Goal: Task Accomplishment & Management: Manage account settings

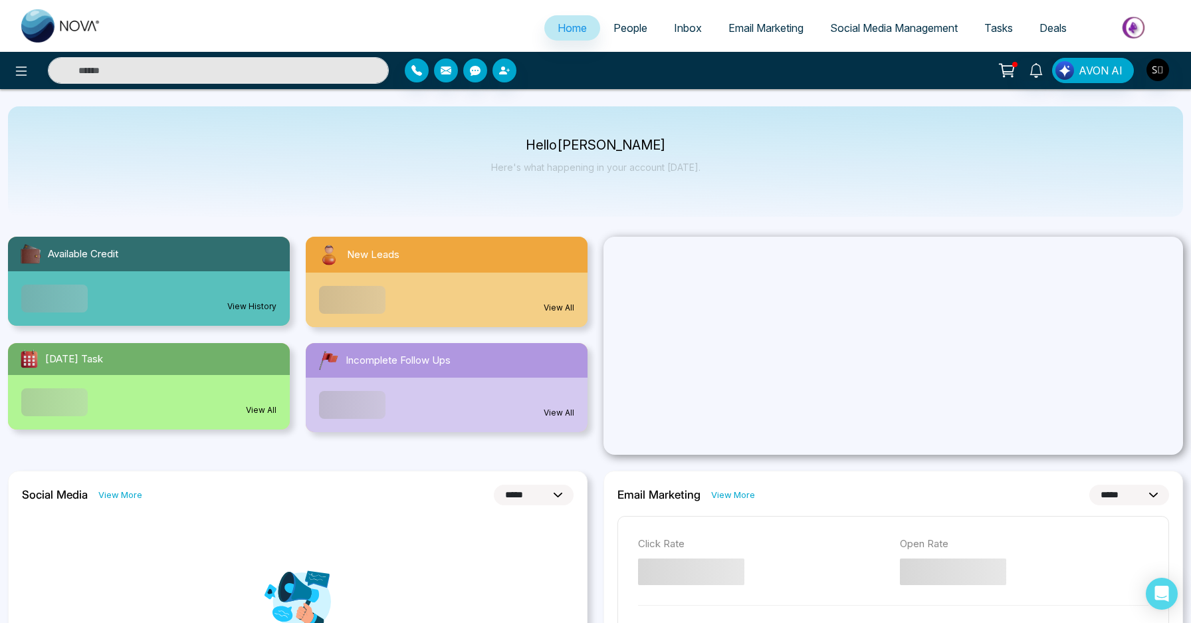
select select "*"
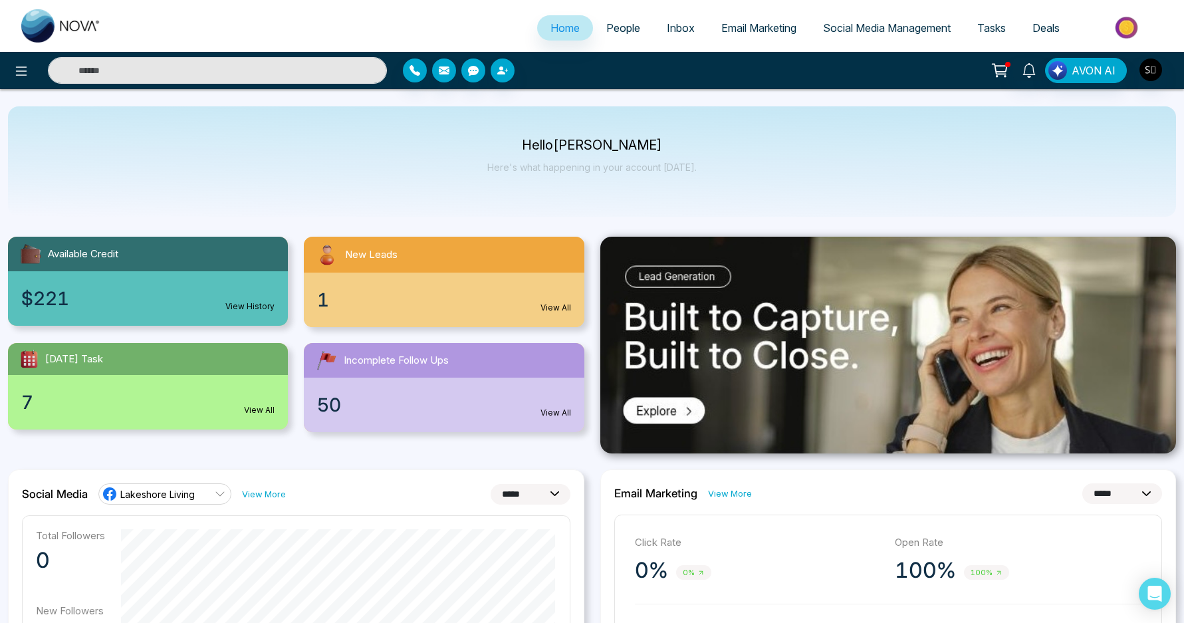
click at [269, 62] on input "text" at bounding box center [217, 70] width 339 height 27
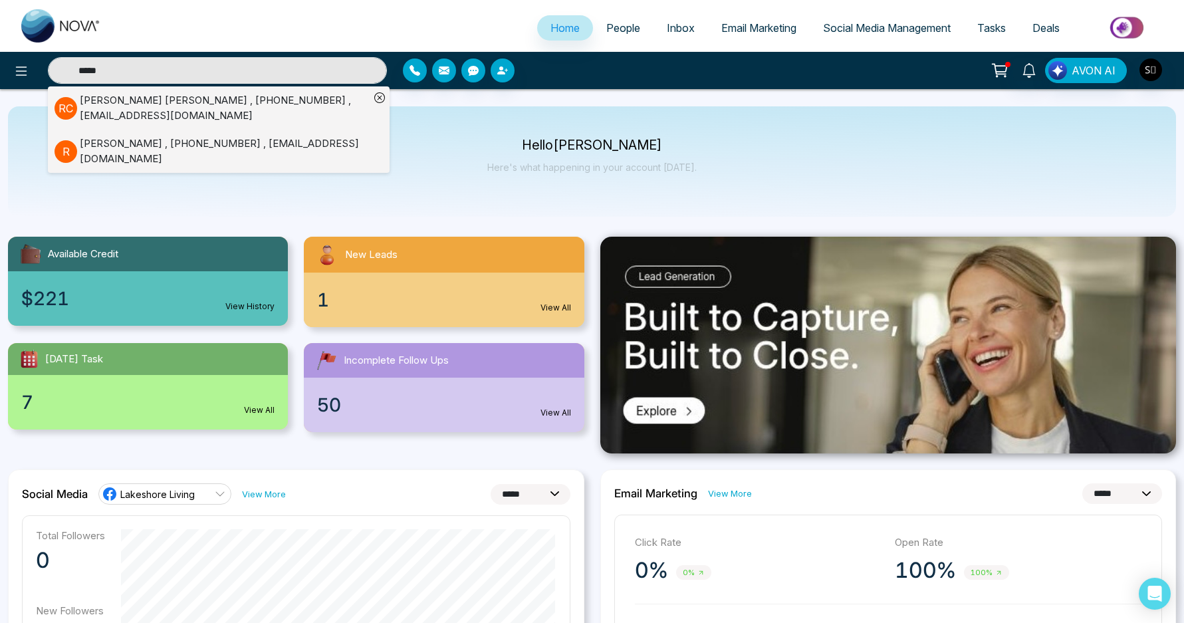
type input "*****"
click at [259, 108] on div "[PERSON_NAME] [PERSON_NAME] , [PHONE_NUMBER] , [PERSON_NAME][EMAIL_ADDRESS][DOM…" at bounding box center [225, 108] width 290 height 30
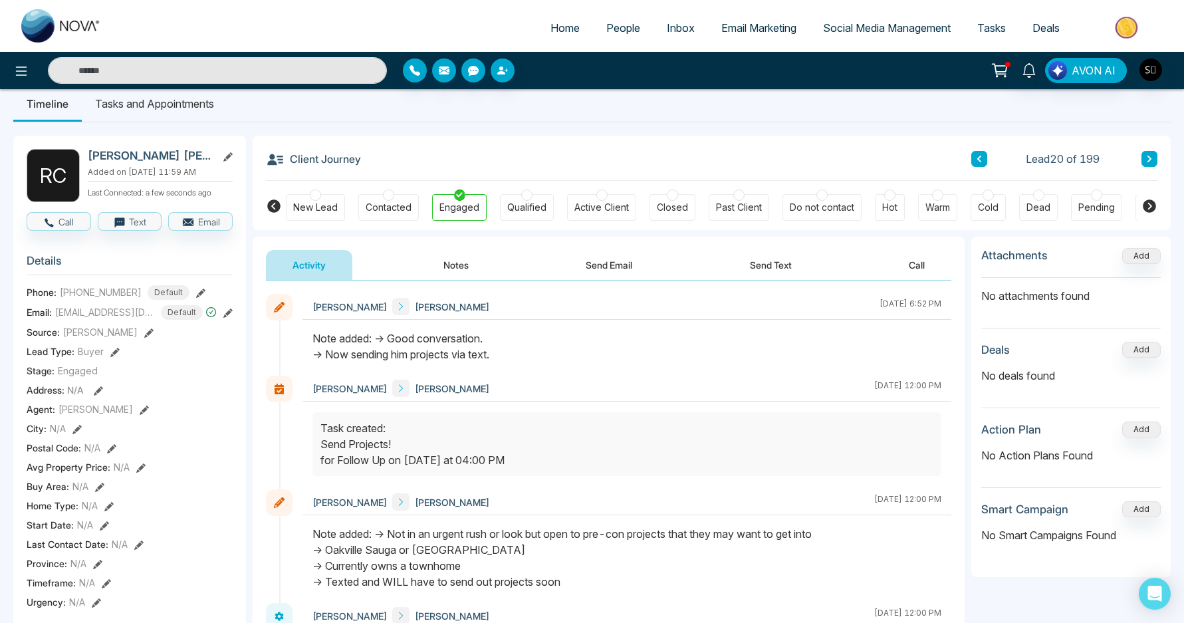
scroll to position [25, 0]
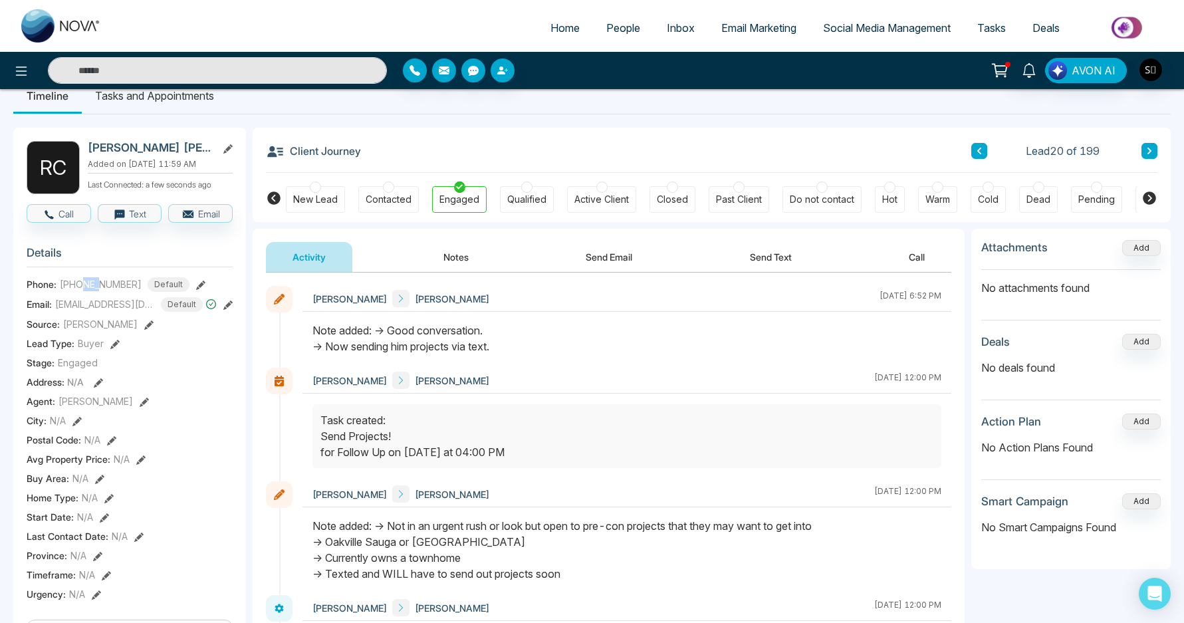
drag, startPoint x: 83, startPoint y: 291, endPoint x: 100, endPoint y: 287, distance: 17.6
click at [100, 287] on span "[PHONE_NUMBER]" at bounding box center [101, 284] width 82 height 14
click at [119, 291] on span "[PHONE_NUMBER]" at bounding box center [101, 284] width 82 height 14
drag, startPoint x: 88, startPoint y: 291, endPoint x: 108, endPoint y: 292, distance: 19.3
click at [108, 291] on span "[PHONE_NUMBER]" at bounding box center [101, 284] width 82 height 14
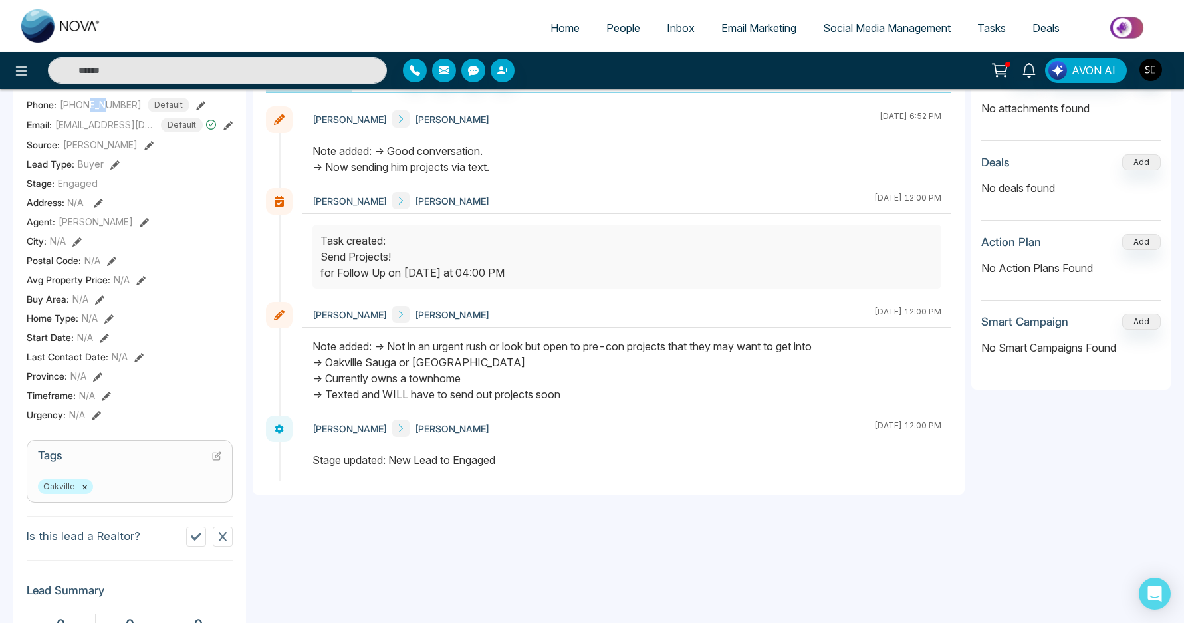
scroll to position [172, 0]
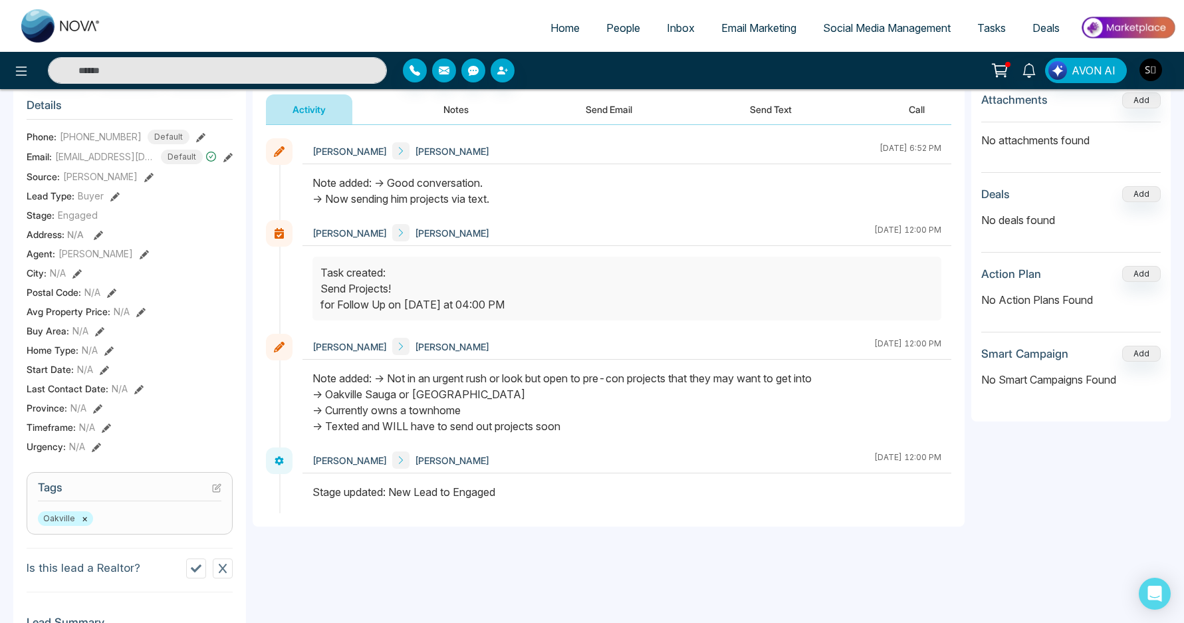
click at [447, 410] on div "Note added: -> Not in an urgent rush or look but open to pre-con projects that …" at bounding box center [626, 402] width 629 height 64
click at [447, 439] on div at bounding box center [627, 408] width 649 height 77
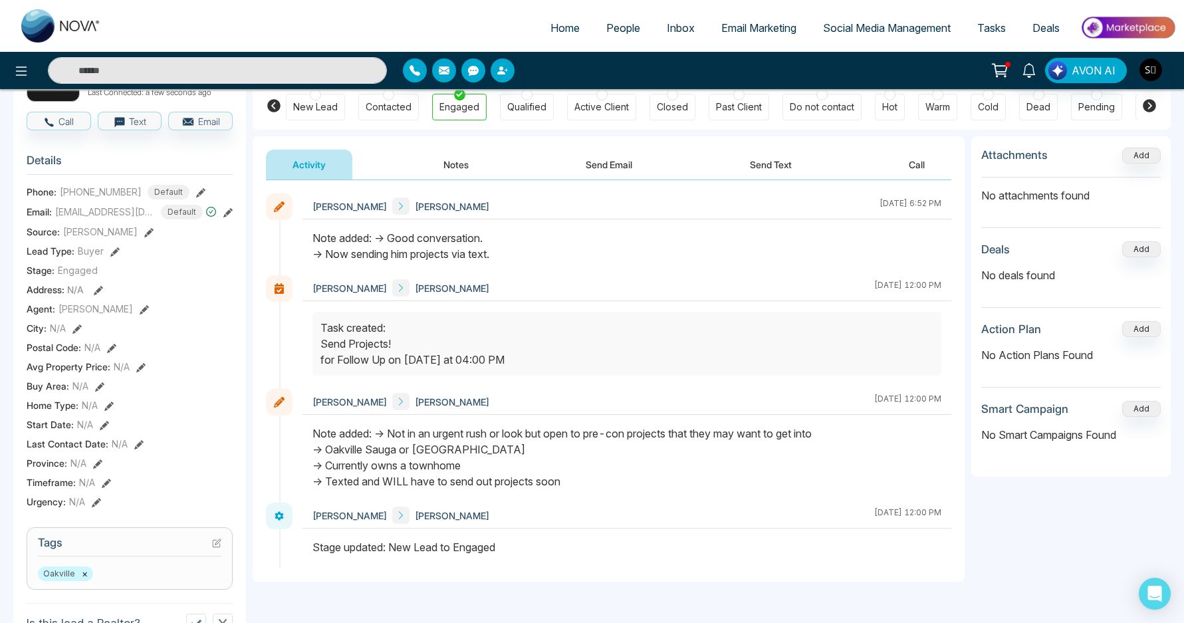
scroll to position [0, 0]
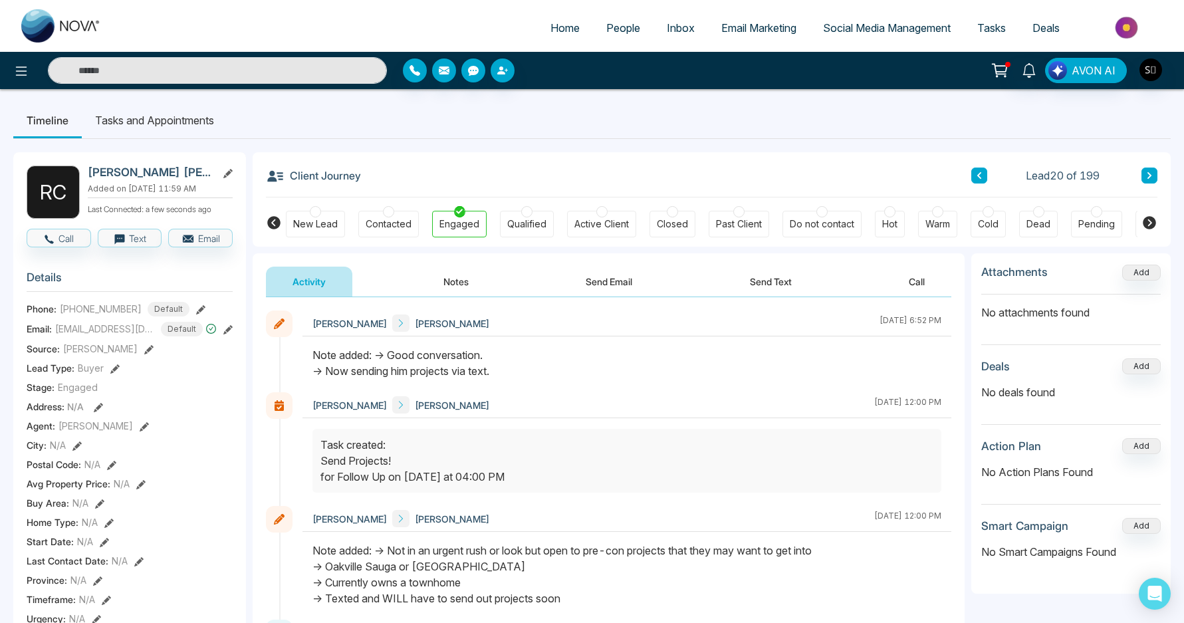
click at [448, 286] on button "Notes" at bounding box center [456, 282] width 78 height 30
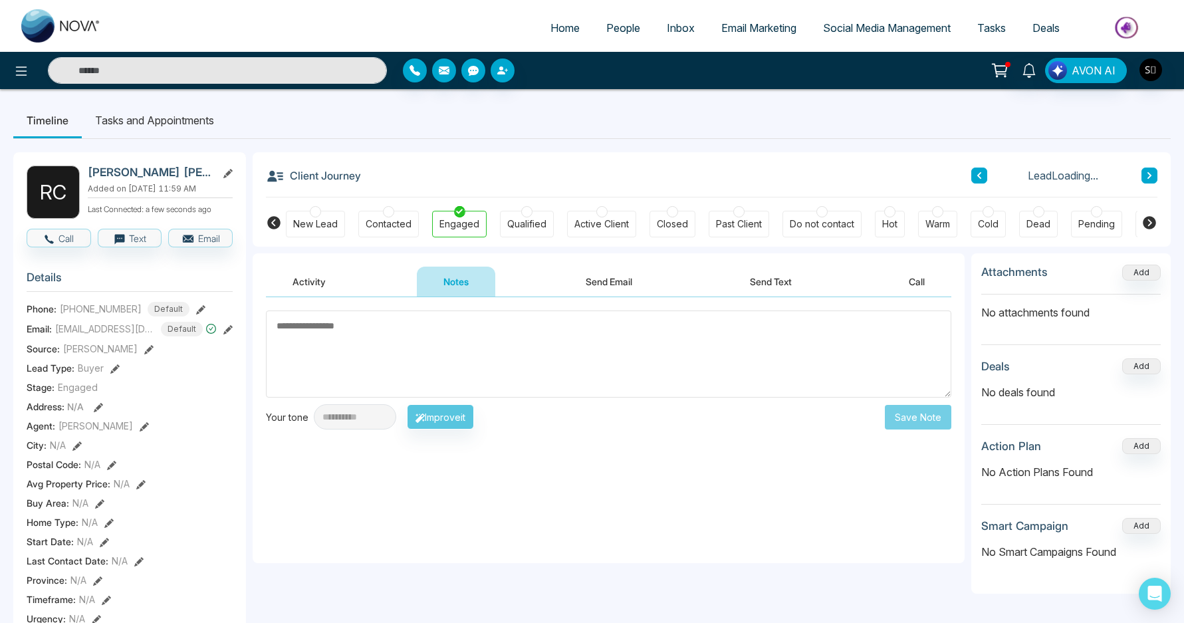
click at [423, 344] on textarea at bounding box center [608, 353] width 685 height 87
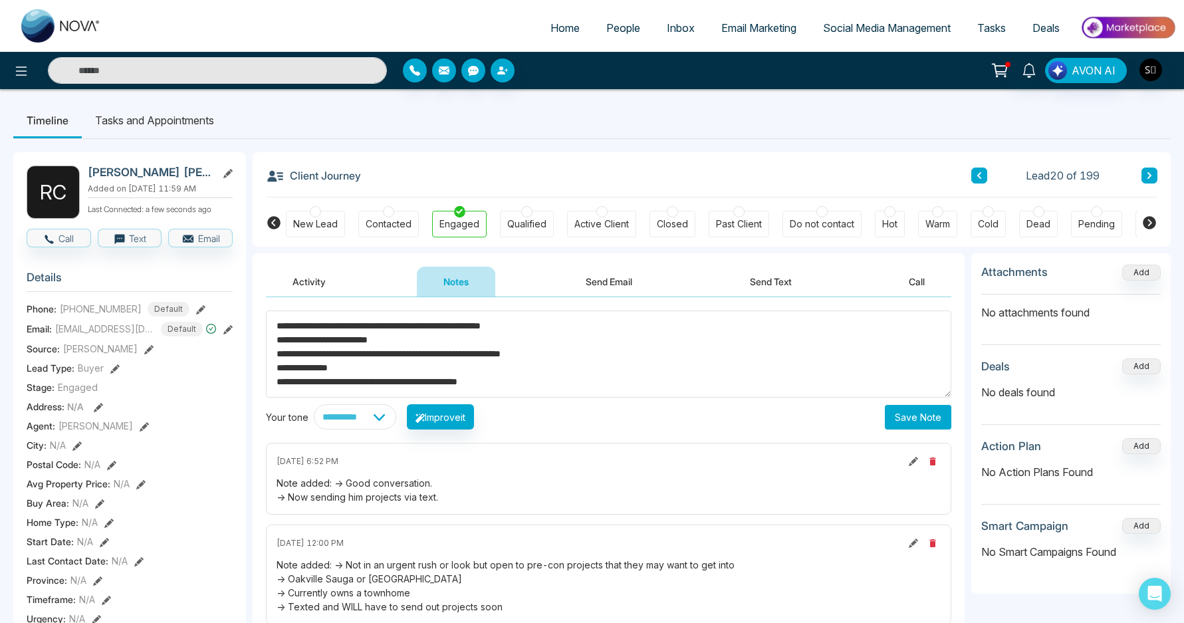
type textarea "**********"
click at [929, 420] on button "Save Note" at bounding box center [918, 417] width 66 height 25
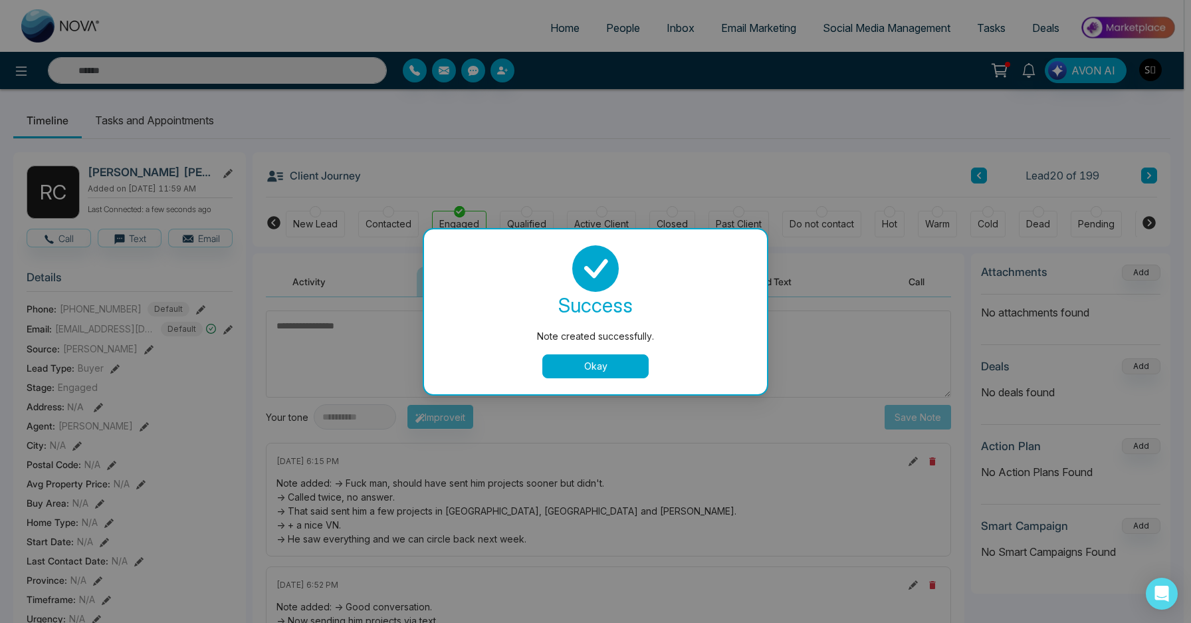
click at [596, 373] on button "Okay" at bounding box center [596, 366] width 106 height 24
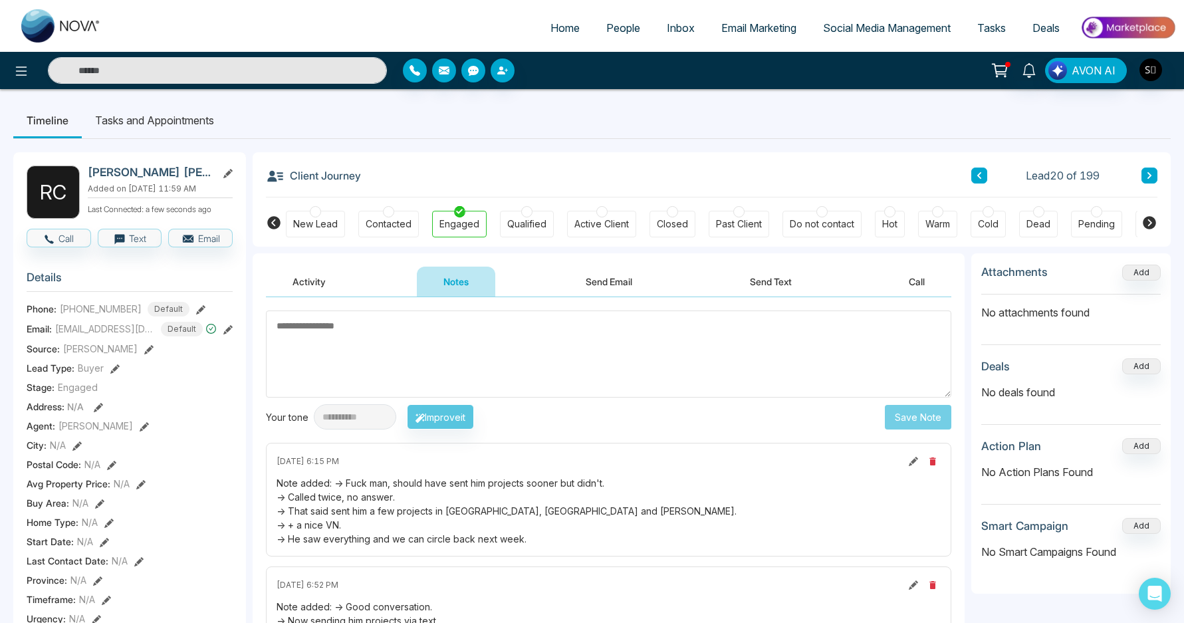
click at [190, 118] on li "Tasks and Appointments" at bounding box center [155, 120] width 146 height 36
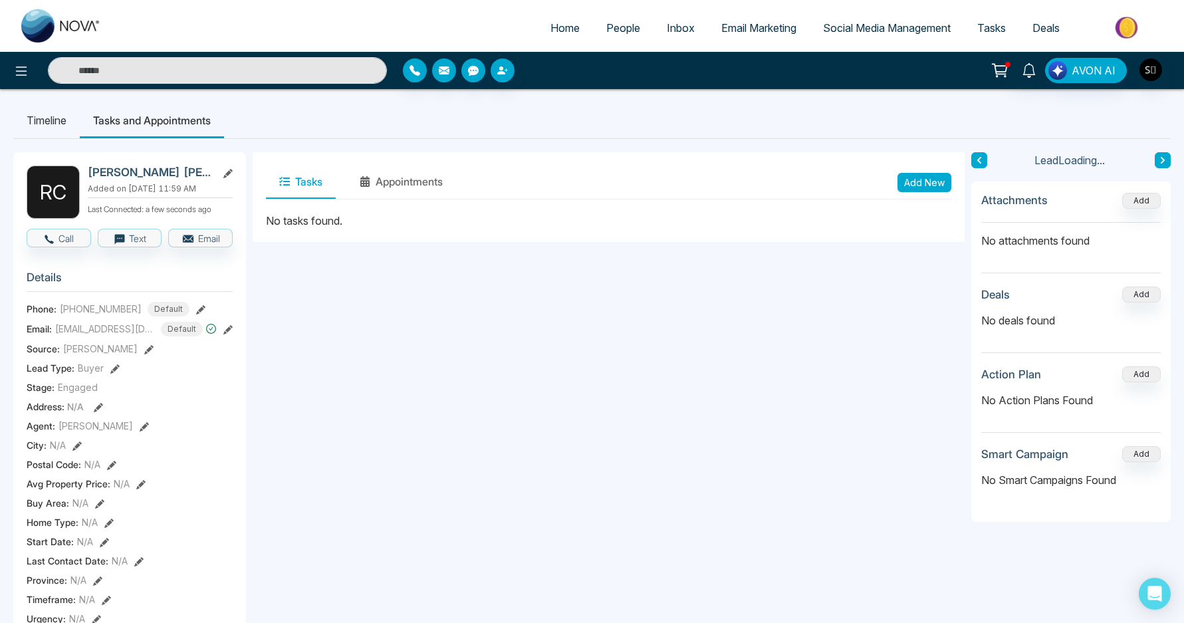
click at [916, 185] on button "Add New" at bounding box center [925, 182] width 54 height 19
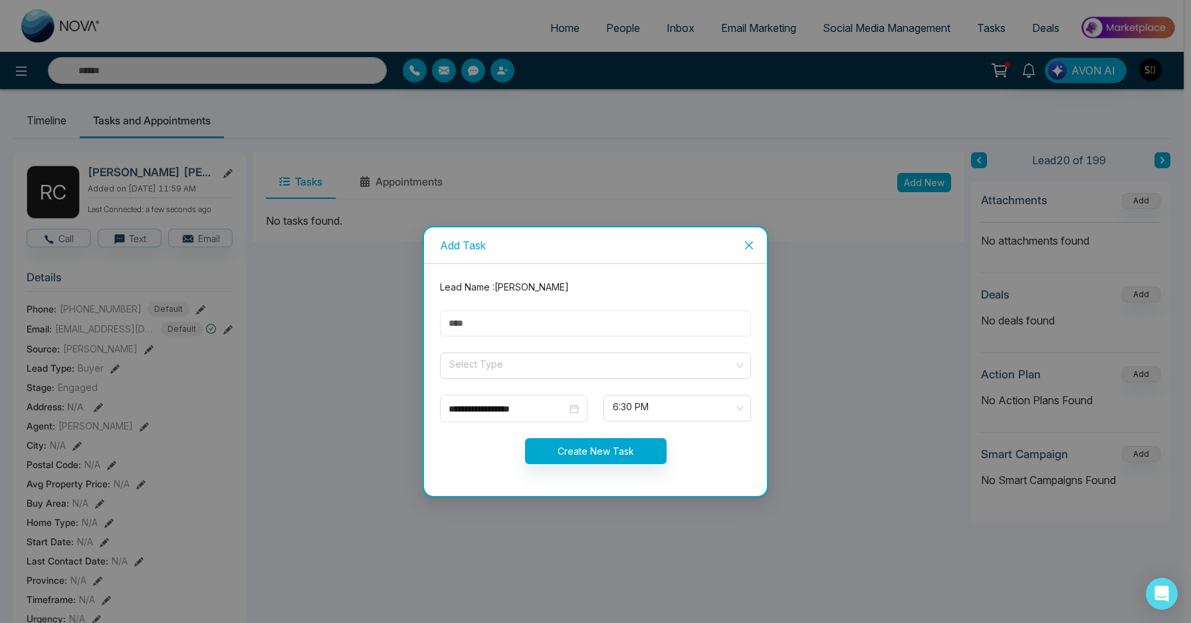
click at [469, 334] on input "text" at bounding box center [595, 323] width 311 height 26
type input "**********"
click at [522, 365] on input "search" at bounding box center [591, 363] width 286 height 20
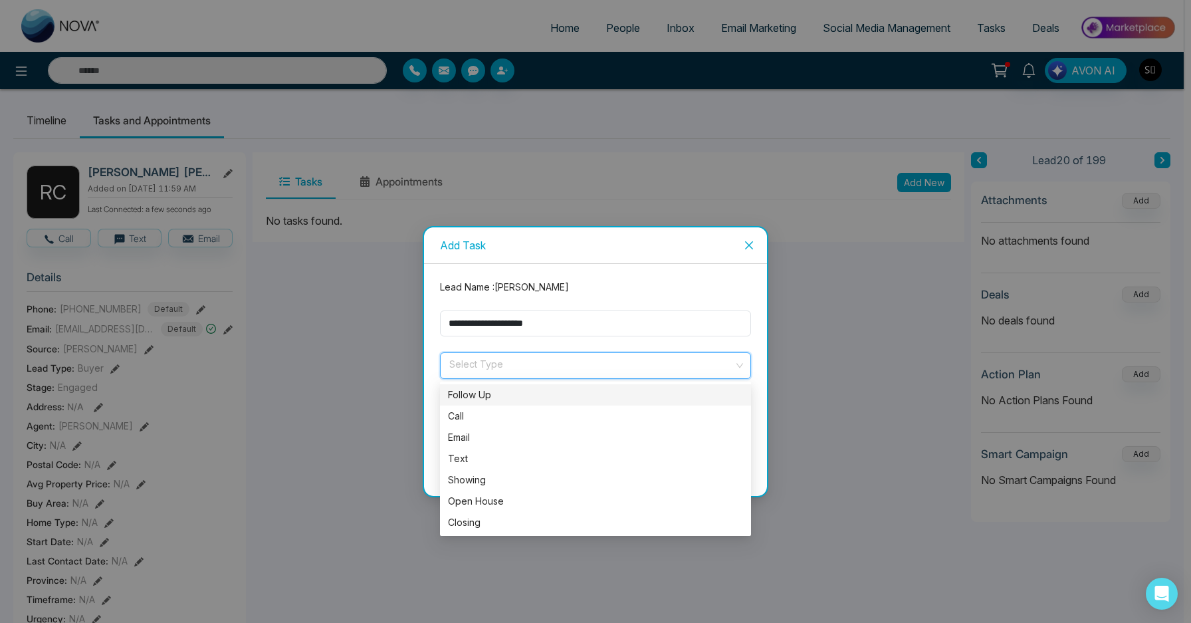
click at [515, 396] on div "Follow Up" at bounding box center [595, 395] width 295 height 15
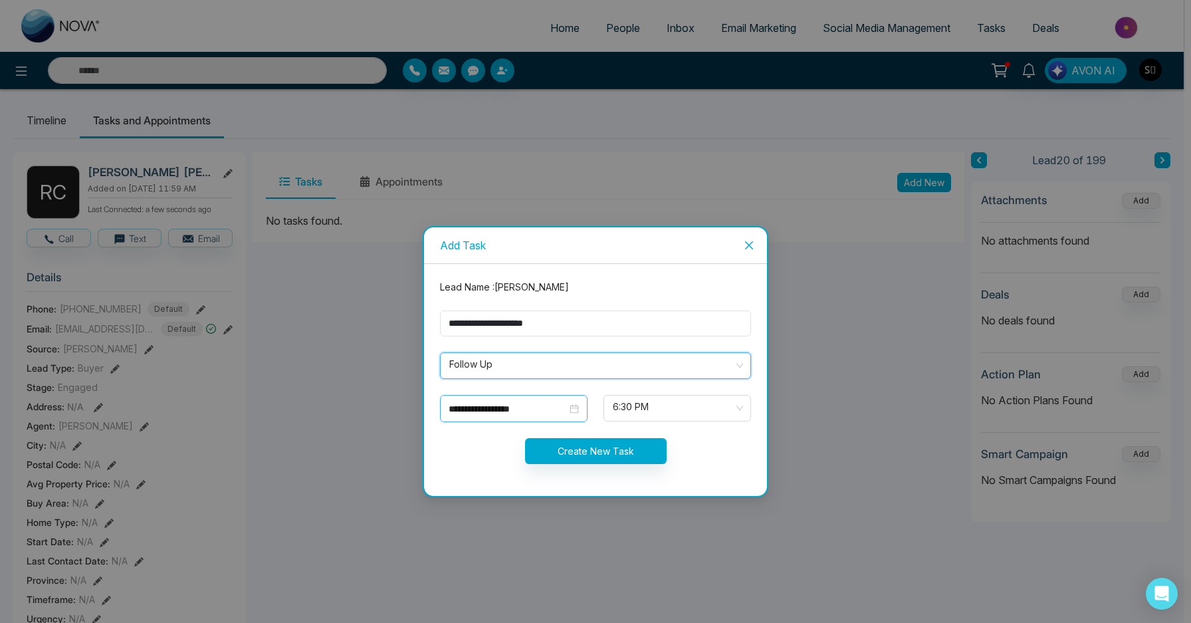
click at [506, 407] on input "**********" at bounding box center [508, 409] width 118 height 15
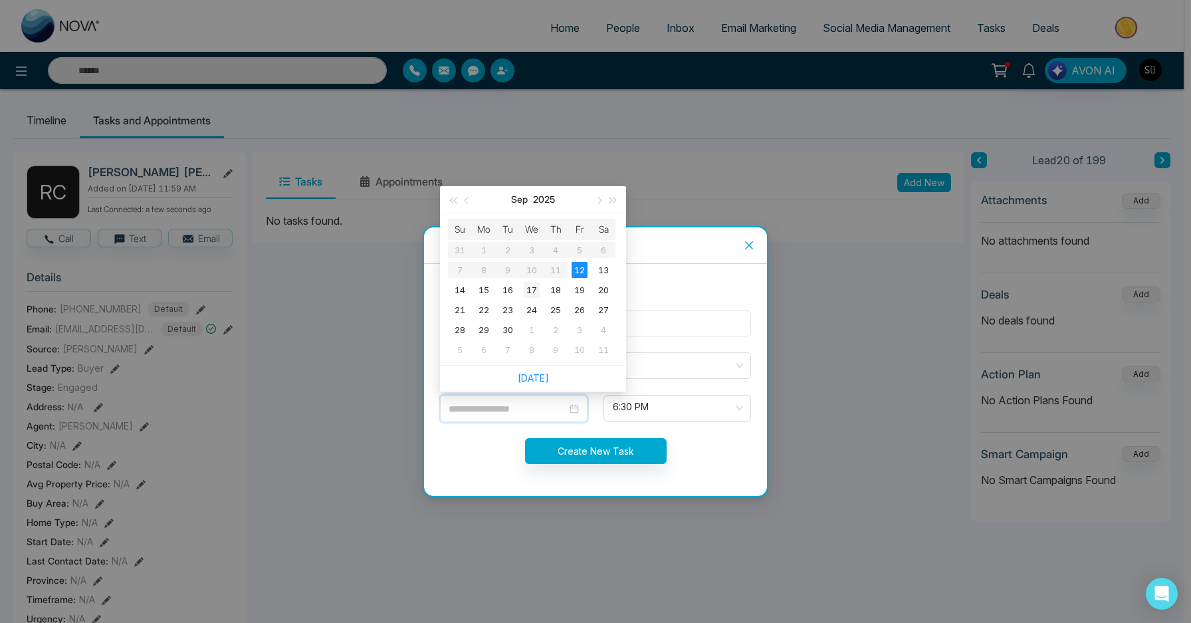
type input "**********"
click at [531, 293] on div "17" at bounding box center [532, 290] width 16 height 16
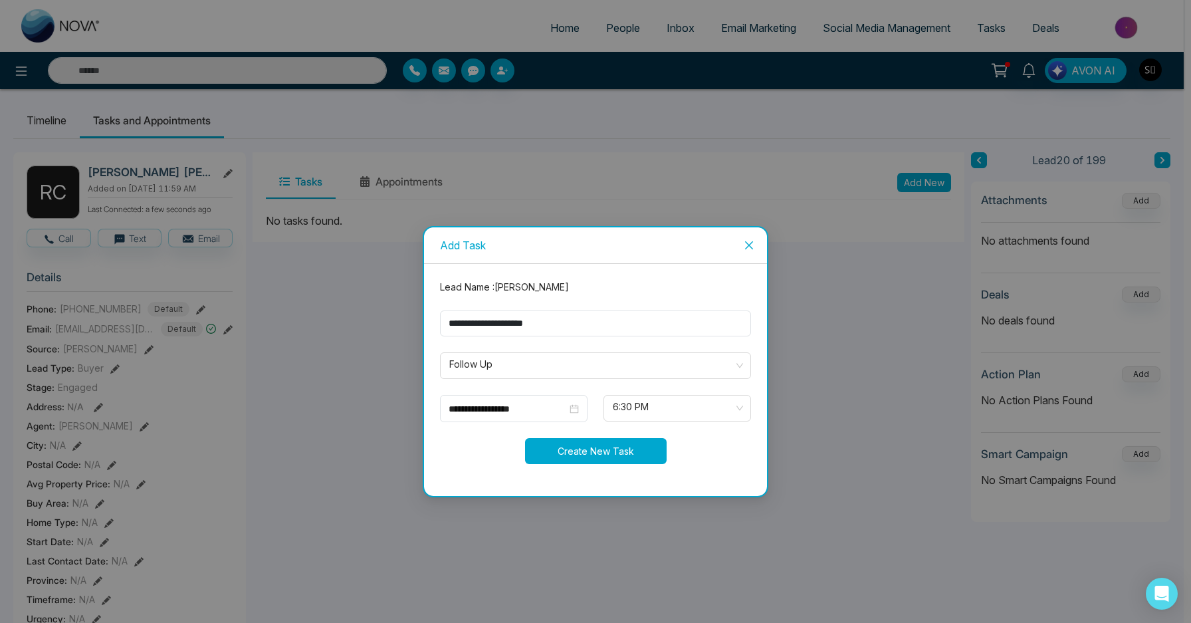
click at [616, 441] on button "Create New Task" at bounding box center [596, 451] width 142 height 26
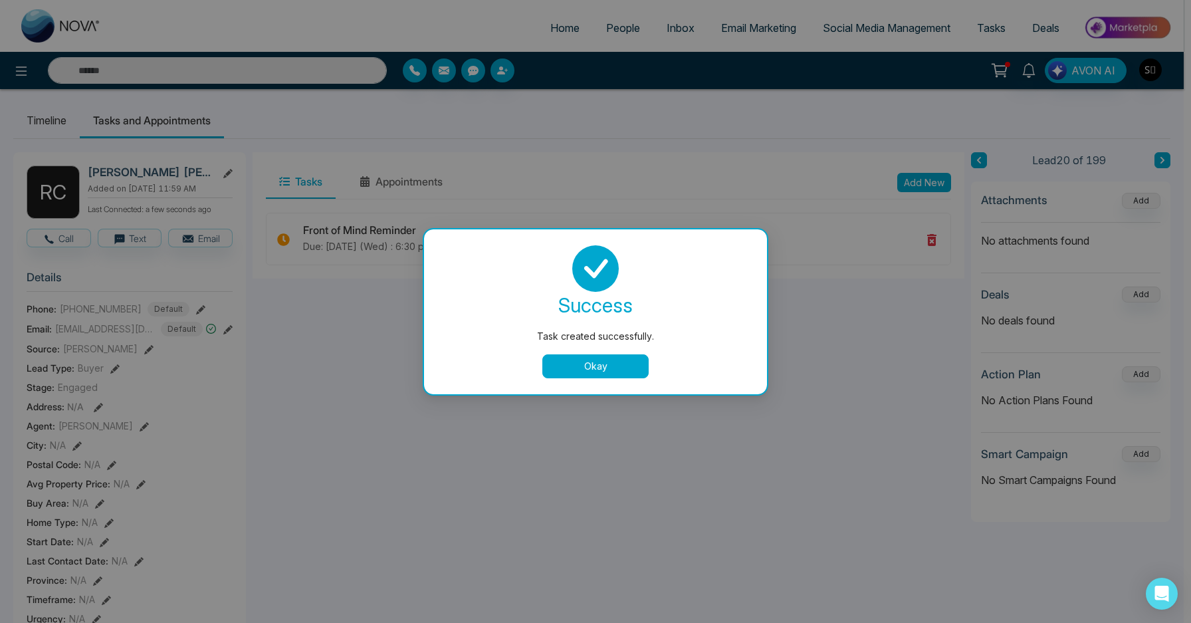
click at [573, 366] on button "Okay" at bounding box center [596, 366] width 106 height 24
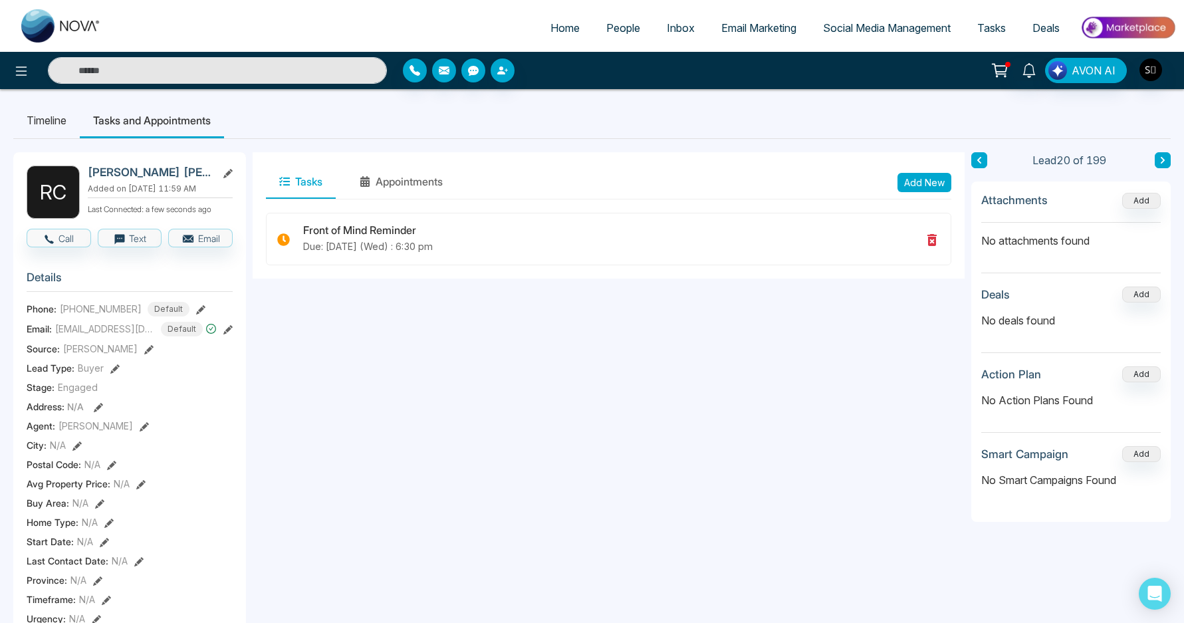
click at [568, 28] on span "Home" at bounding box center [565, 27] width 29 height 13
select select "*"
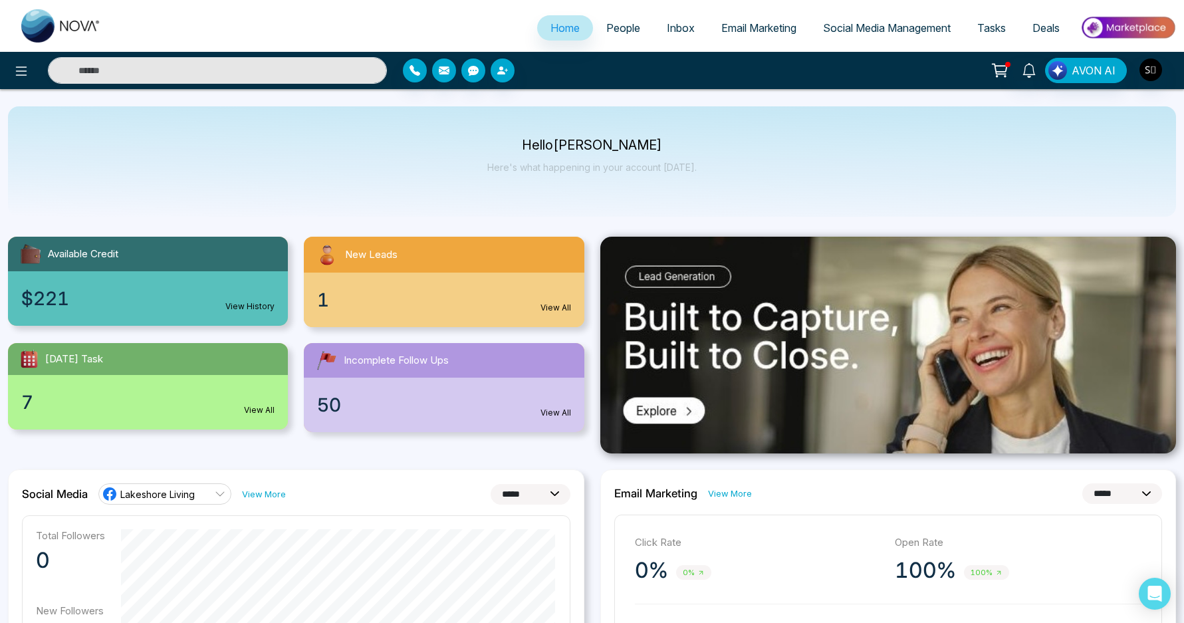
click at [388, 277] on div "1 View All" at bounding box center [444, 300] width 280 height 55
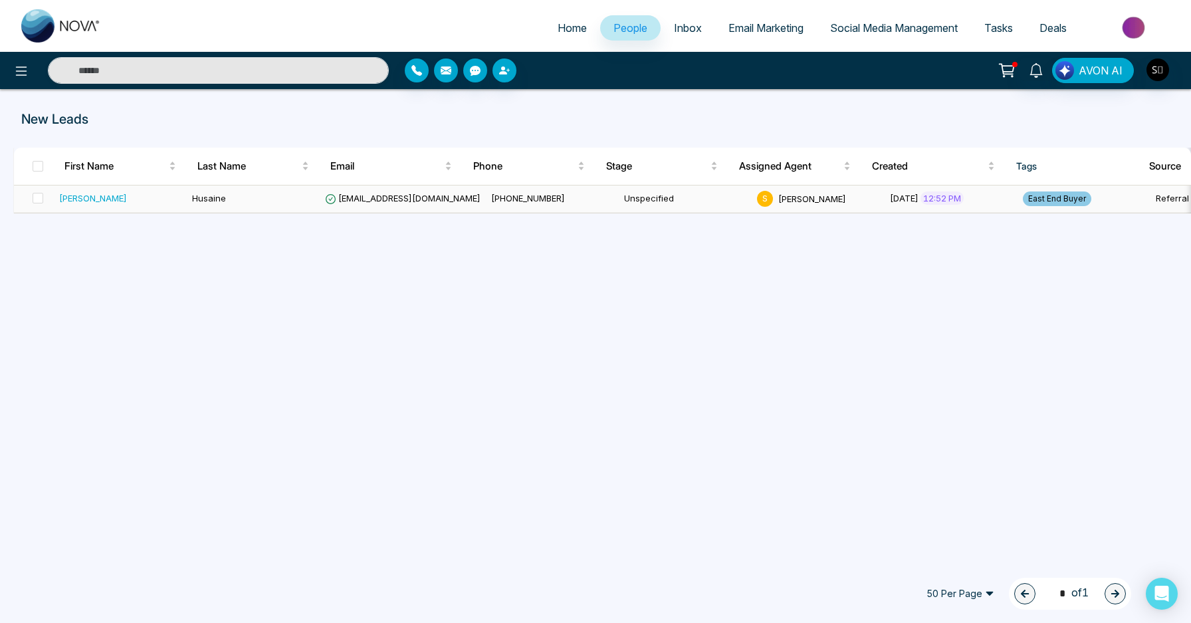
click at [74, 199] on div "[PERSON_NAME]" at bounding box center [93, 197] width 68 height 13
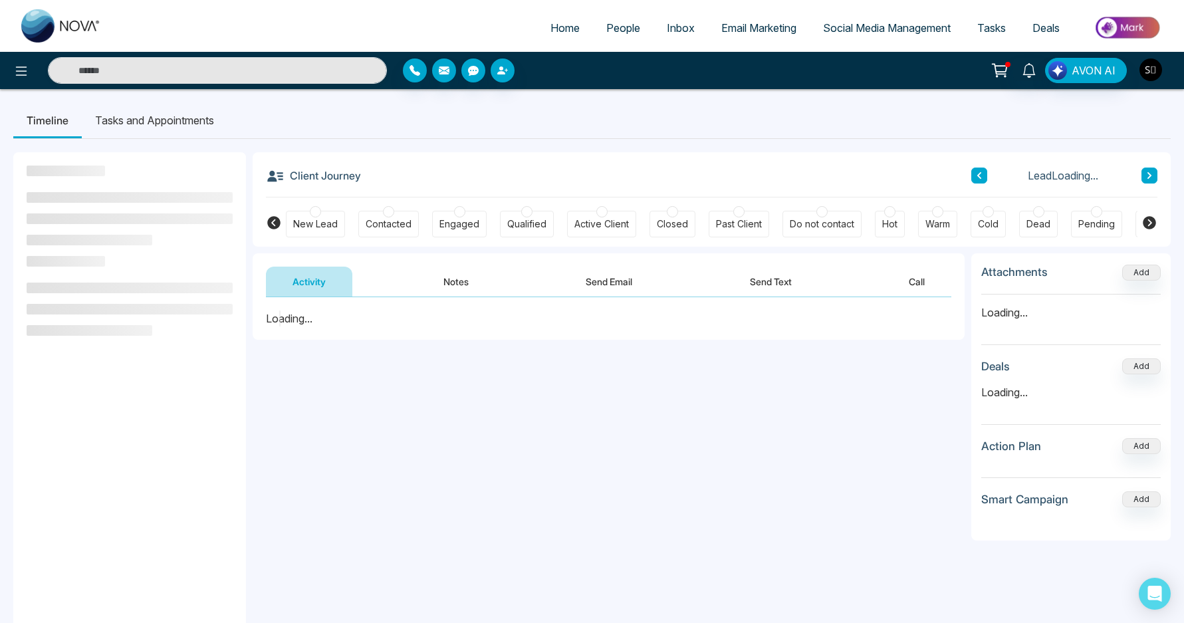
click at [1156, 70] on img "button" at bounding box center [1151, 70] width 23 height 23
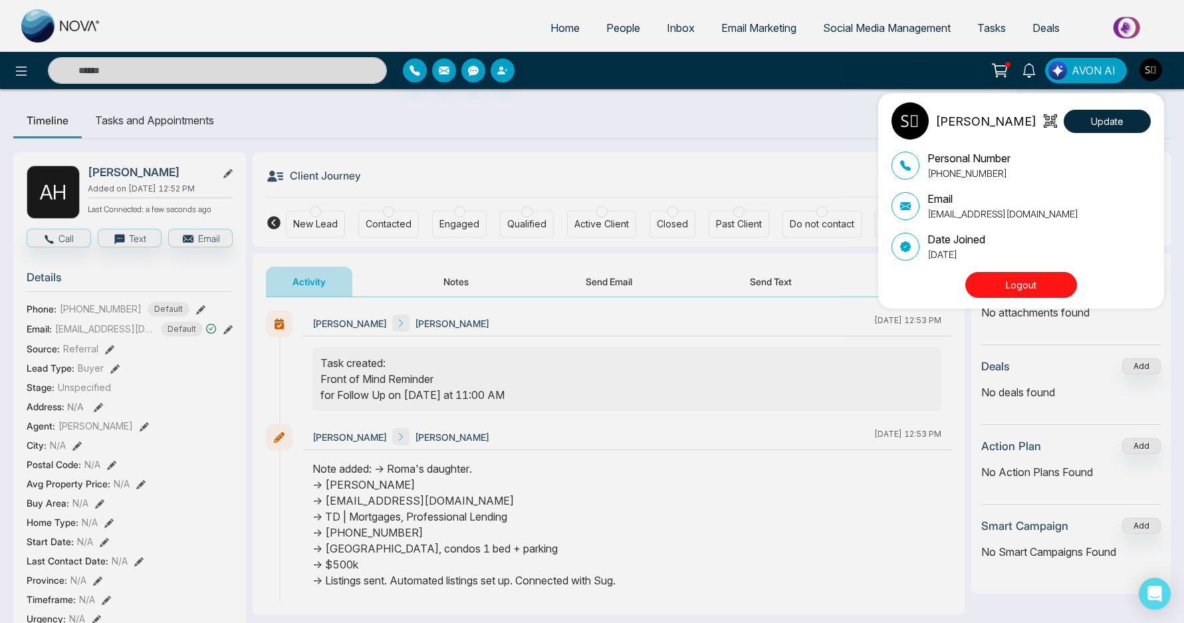
click at [669, 140] on div "[PERSON_NAME] Update Personal Number [PHONE_NUMBER] Email [EMAIL_ADDRESS][DOMAI…" at bounding box center [592, 311] width 1184 height 623
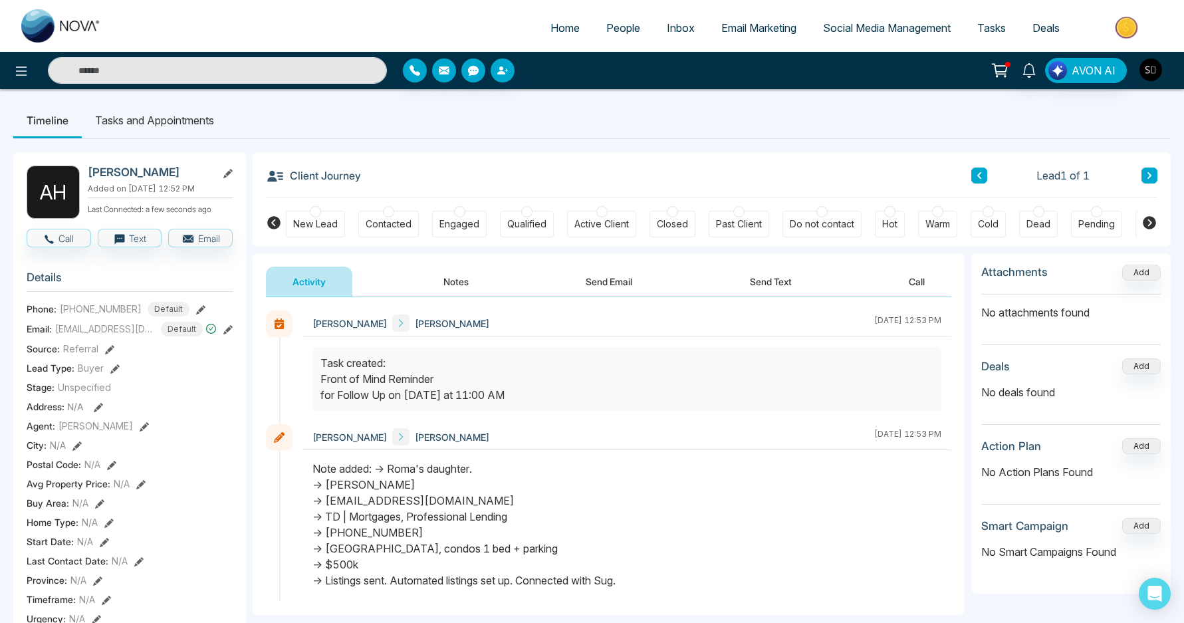
click at [1152, 70] on img "button" at bounding box center [1151, 70] width 23 height 23
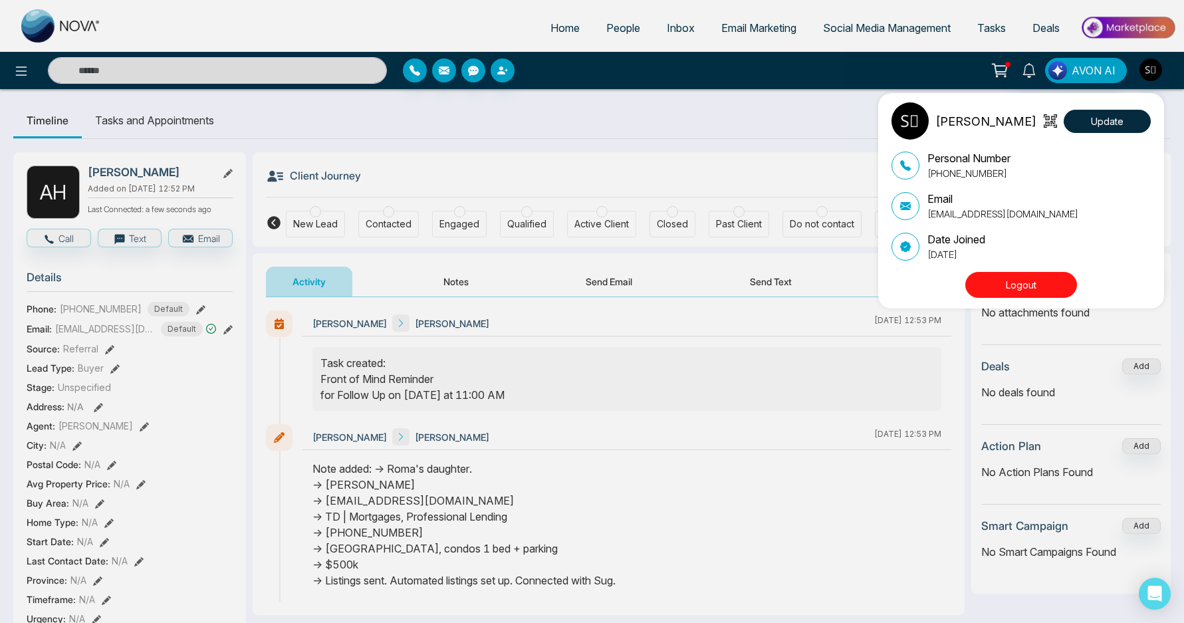
click at [735, 146] on div "[PERSON_NAME] Update Personal Number [PHONE_NUMBER] Email [EMAIL_ADDRESS][DOMAI…" at bounding box center [592, 311] width 1184 height 623
